Goal: Task Accomplishment & Management: Manage account settings

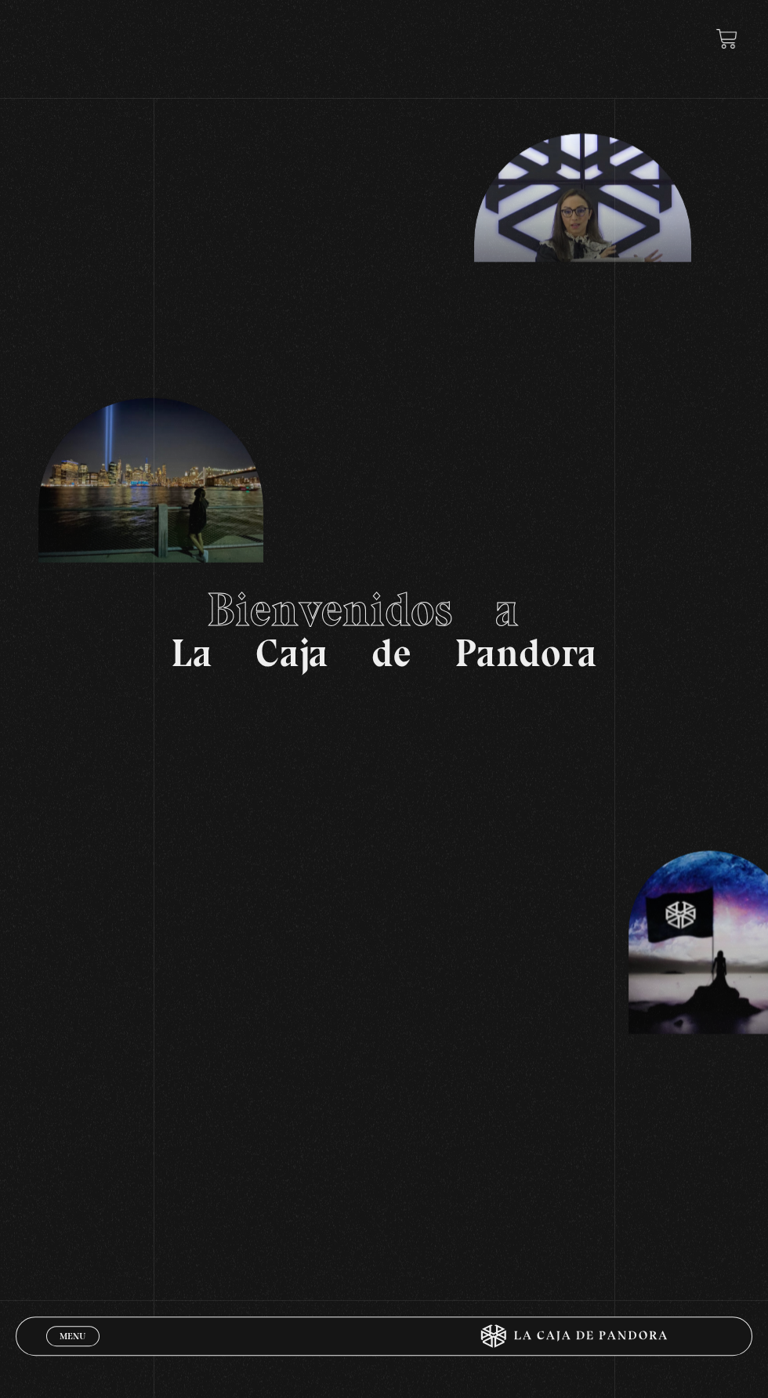
click at [80, 1327] on link "Menu Cerrar" at bounding box center [72, 1336] width 53 height 20
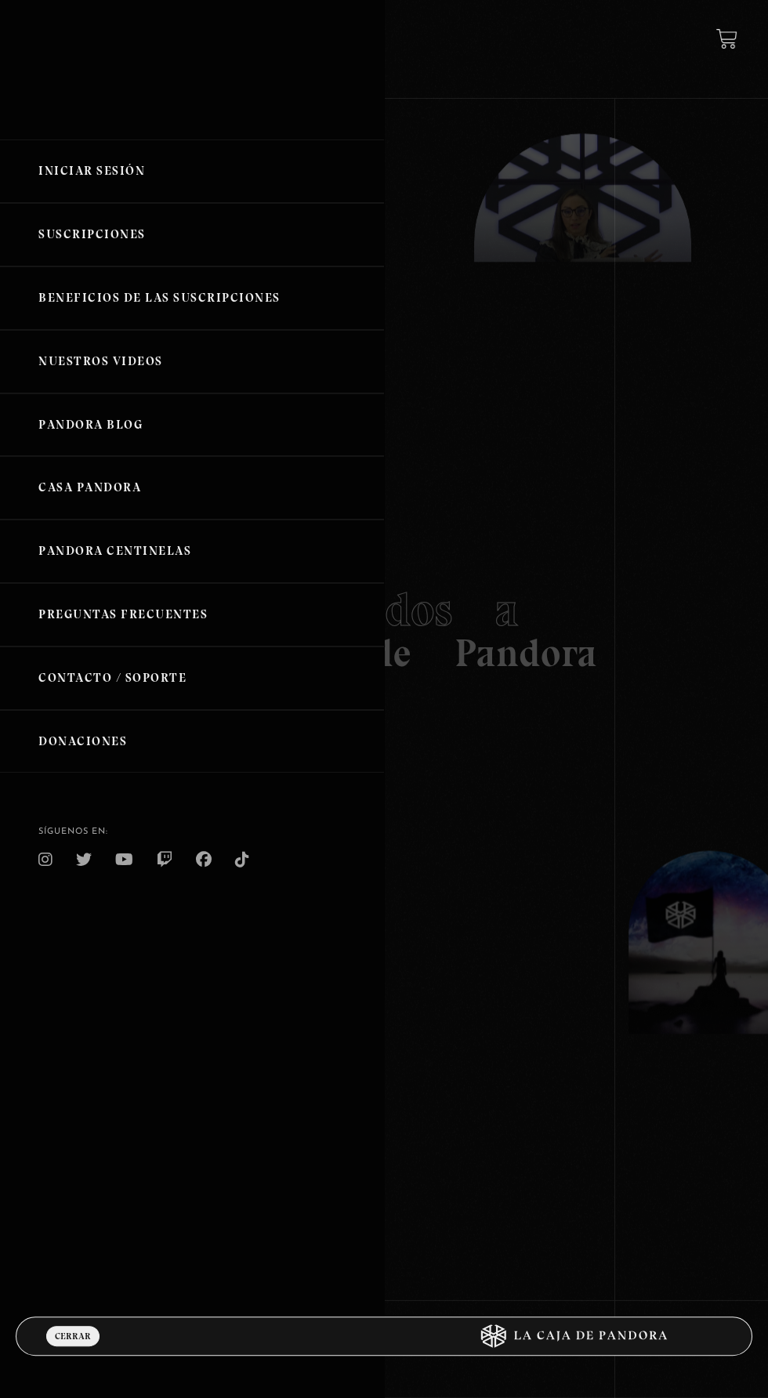
click at [220, 203] on link "Iniciar Sesión" at bounding box center [192, 170] width 384 height 63
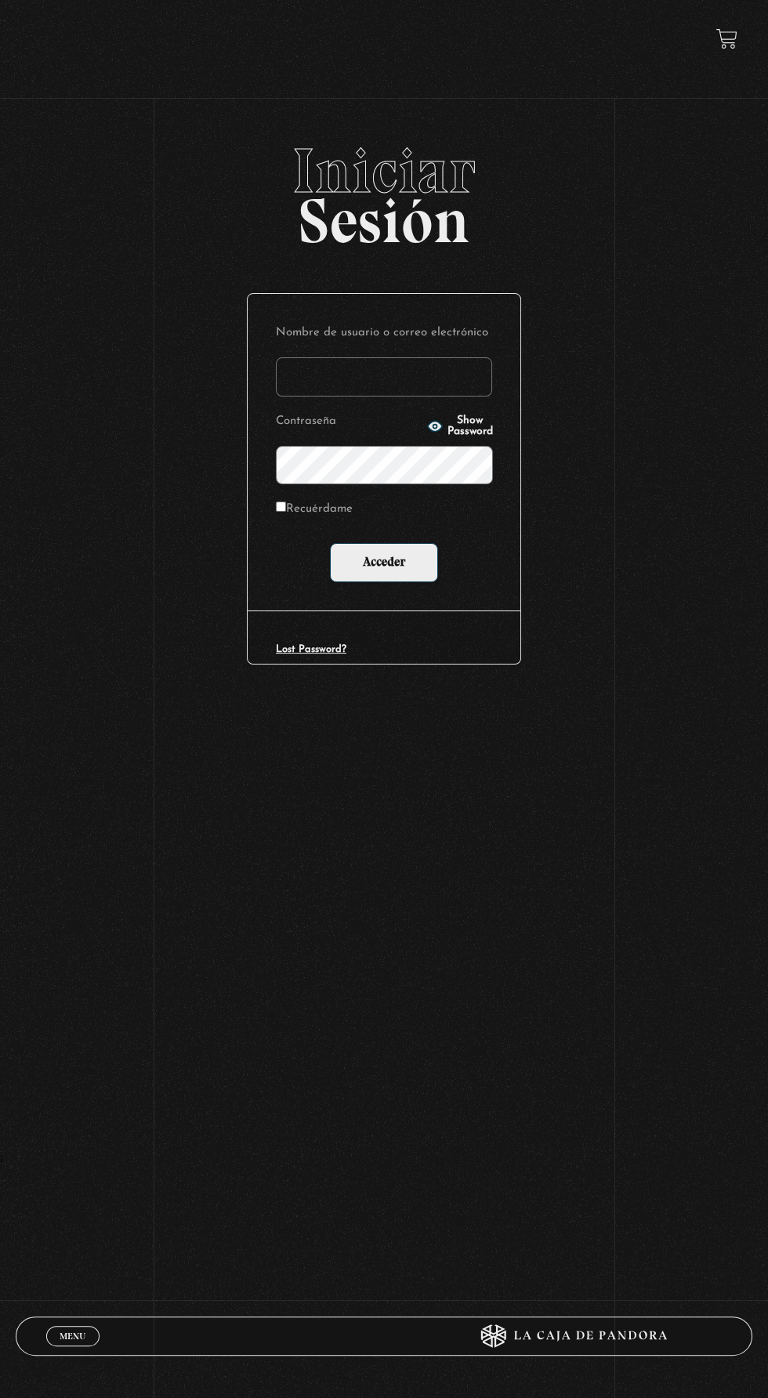
click at [419, 383] on input "Nombre de usuario o correo electrónico" at bounding box center [384, 376] width 216 height 39
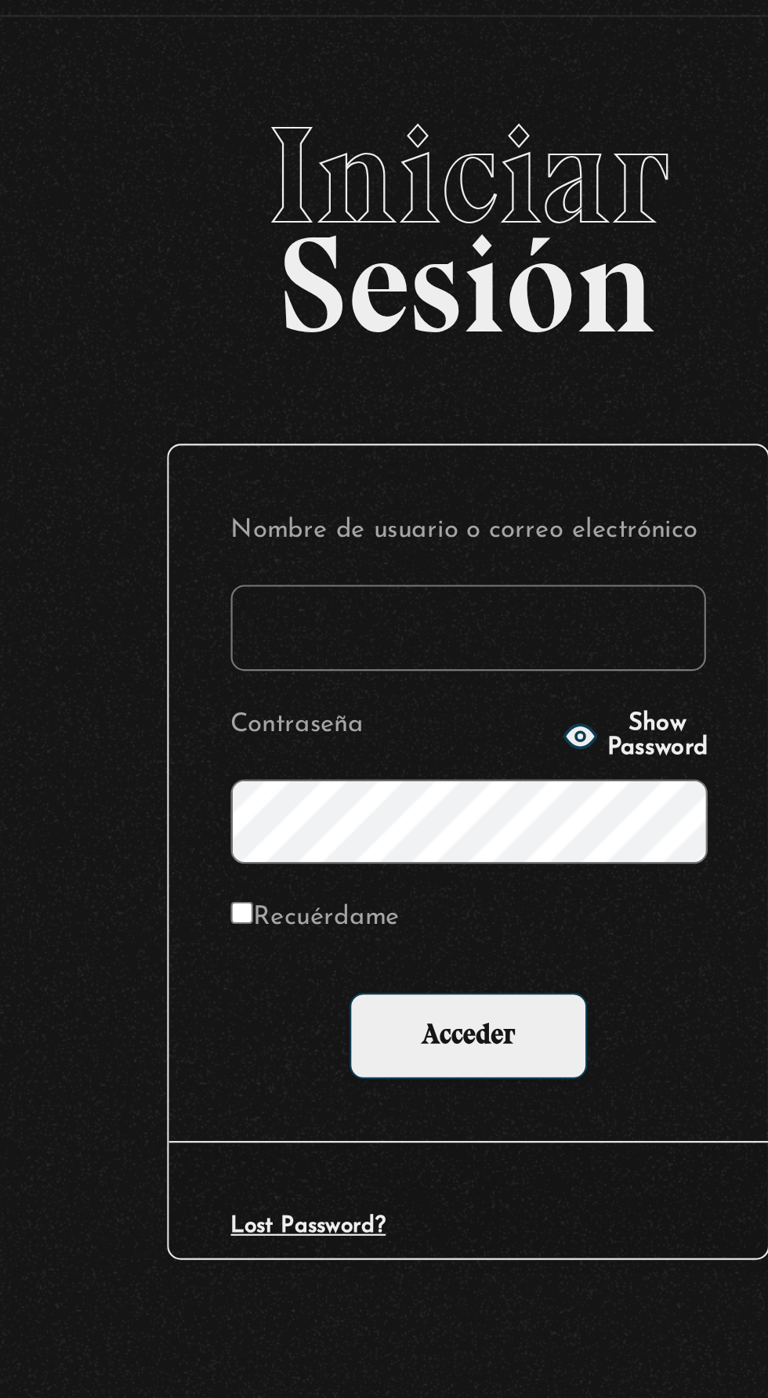
type input "Kte0306galeano@gmail.com"
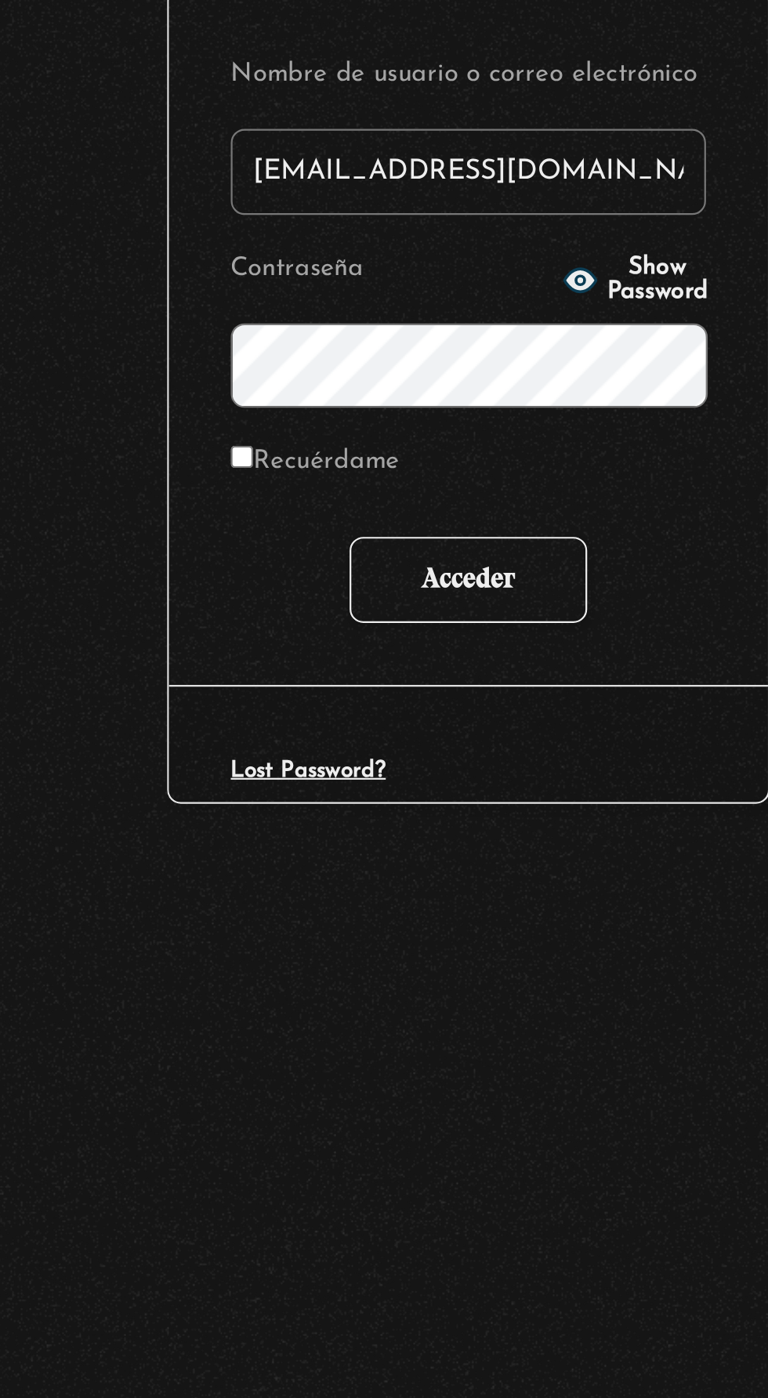
click at [397, 558] on input "Acceder" at bounding box center [384, 562] width 108 height 39
